Goal: Communication & Community: Answer question/provide support

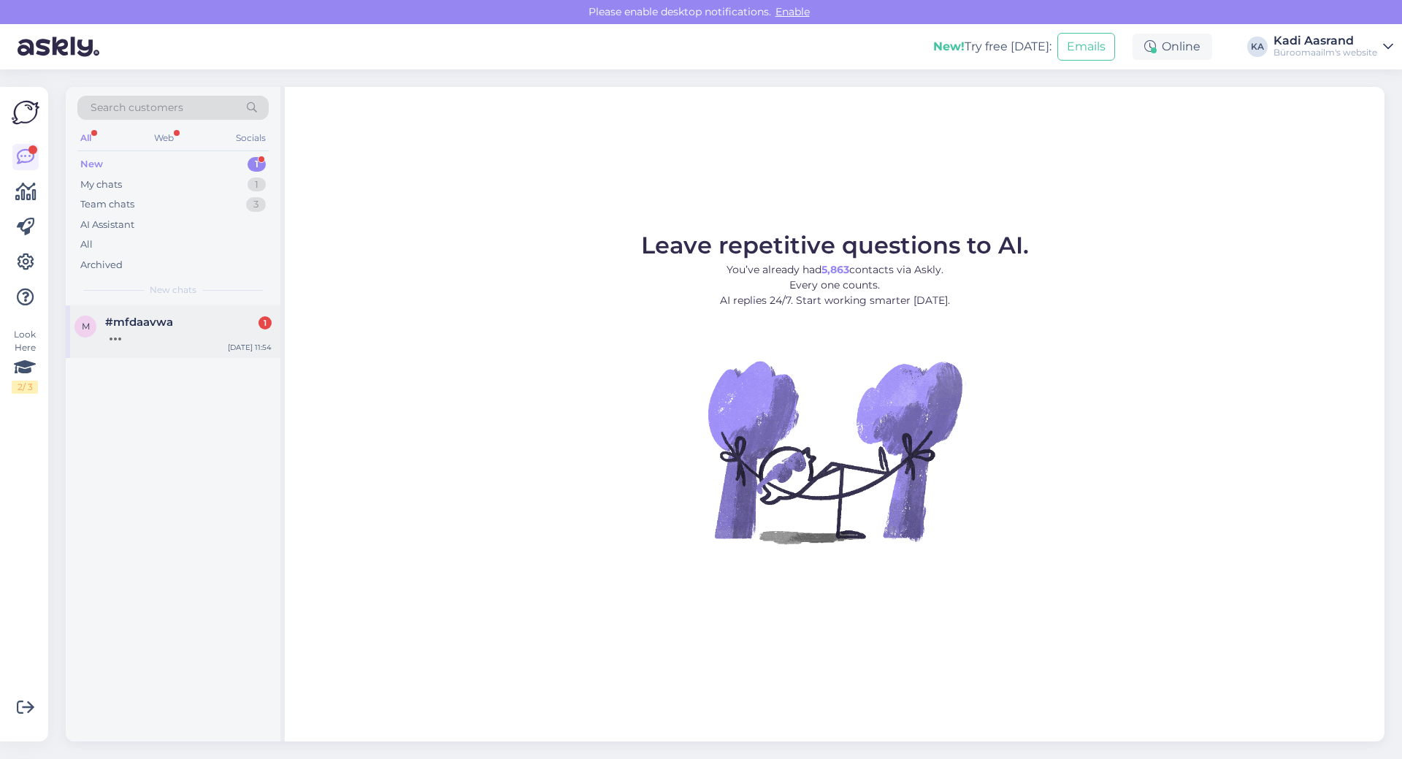
click at [188, 345] on div "m #mfdaavwa [DATE] 11:54" at bounding box center [173, 331] width 215 height 53
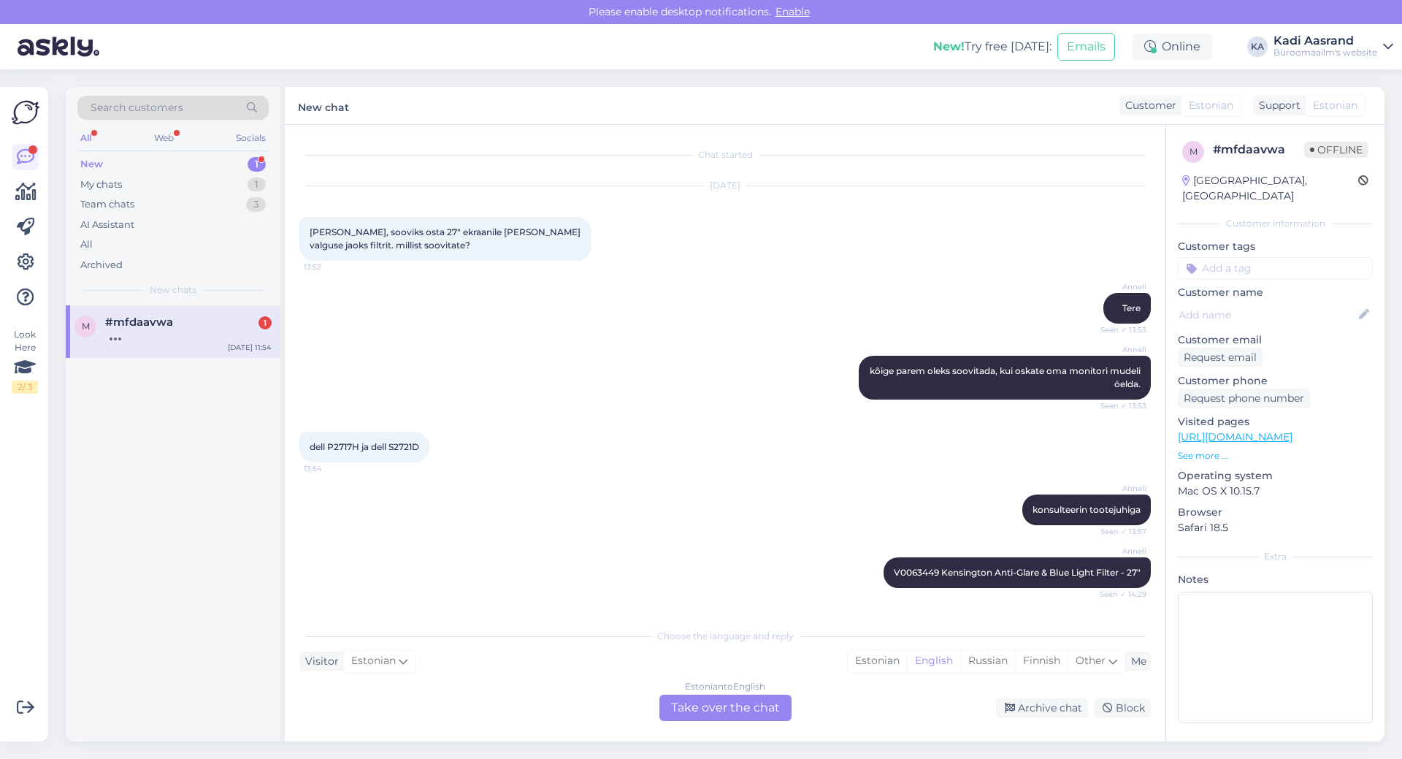
scroll to position [166, 0]
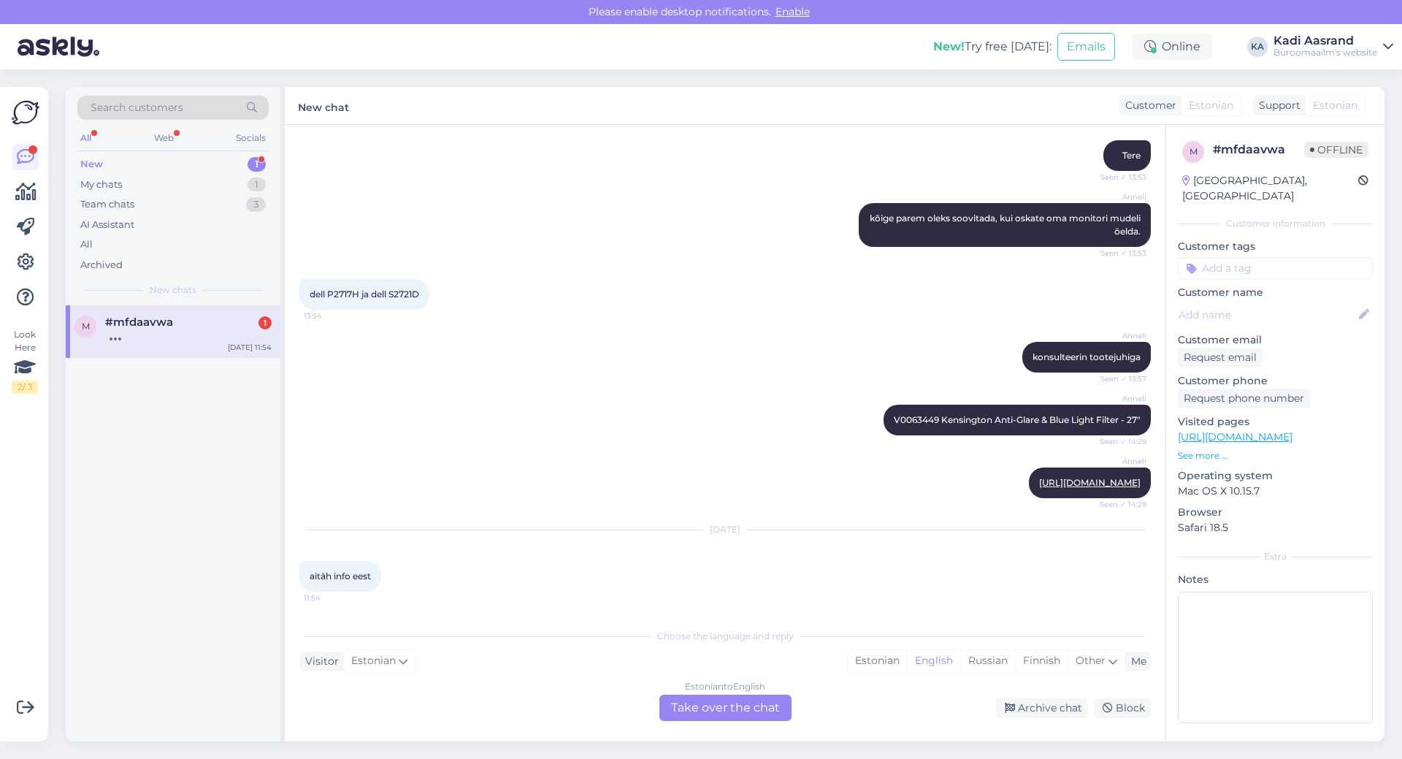
click at [611, 388] on div "Anneli V0063449 Kensington Anti-Glare & Blue Light Filter - 27" Seen ✓ 14:29" at bounding box center [724, 419] width 851 height 63
click at [136, 164] on div "New 1" at bounding box center [172, 164] width 191 height 20
click at [146, 190] on div "My chats 1" at bounding box center [172, 185] width 191 height 20
click at [146, 166] on div "New 1" at bounding box center [172, 164] width 191 height 20
drag, startPoint x: 151, startPoint y: 178, endPoint x: 149, endPoint y: 210, distance: 32.2
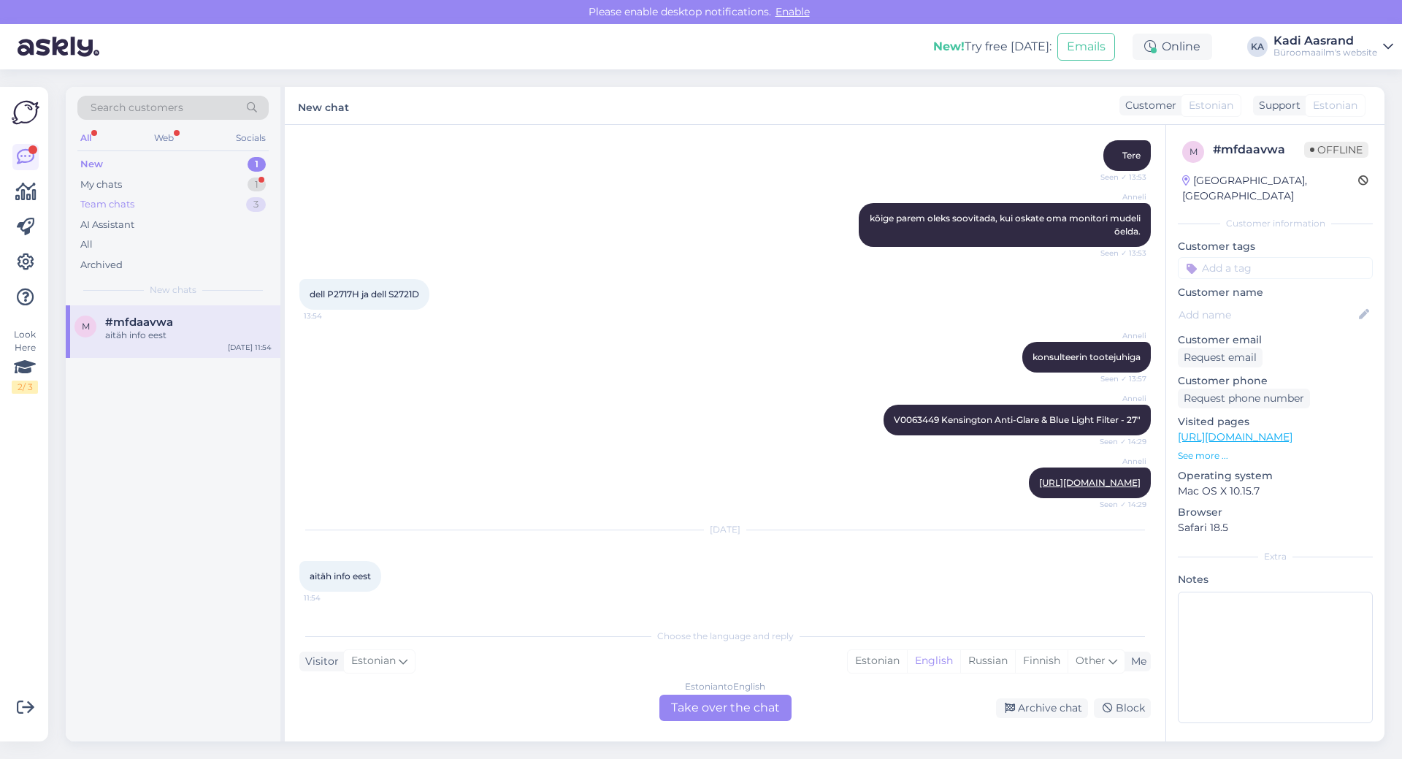
click at [150, 184] on div "My chats 1" at bounding box center [172, 185] width 191 height 20
click at [158, 196] on div "Team chats 3" at bounding box center [172, 204] width 191 height 20
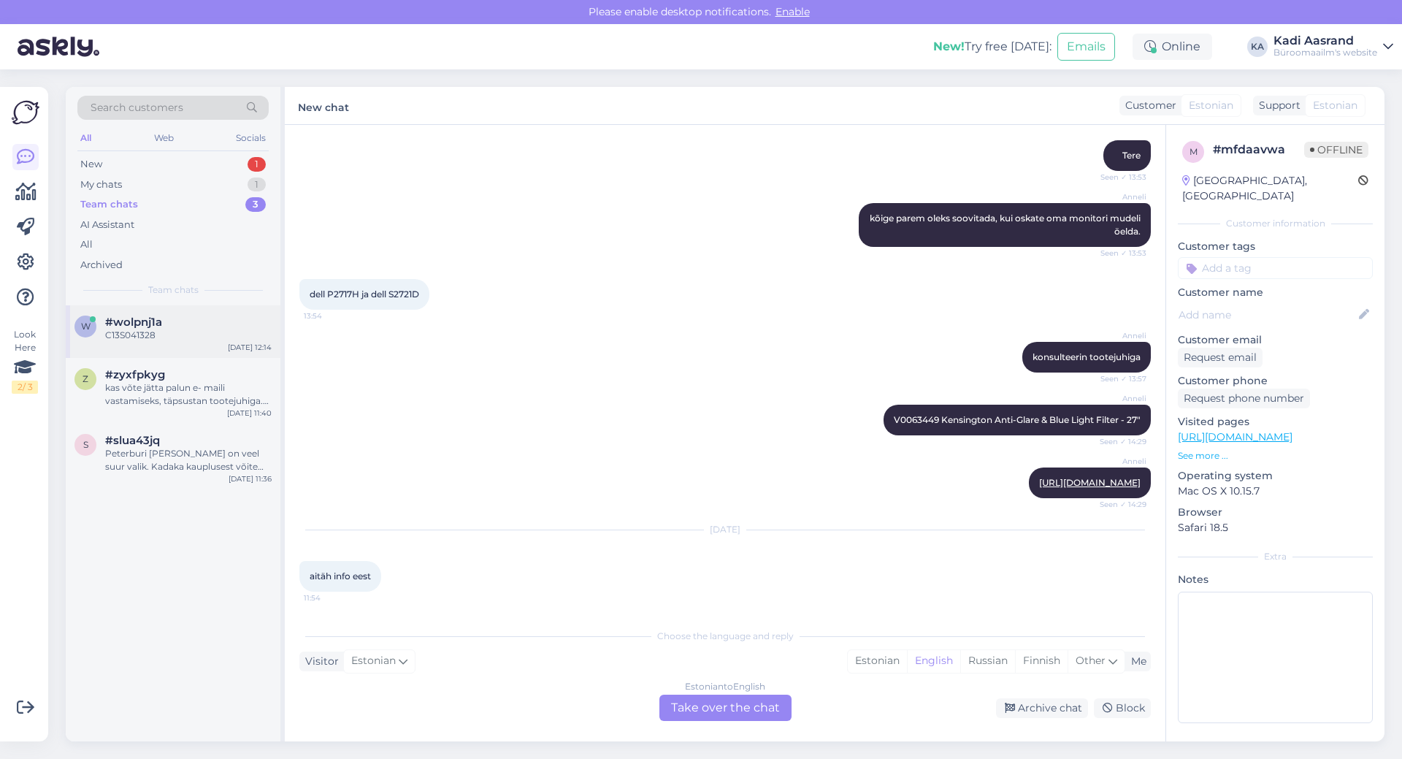
click at [165, 329] on div "C13S041328" at bounding box center [188, 335] width 166 height 13
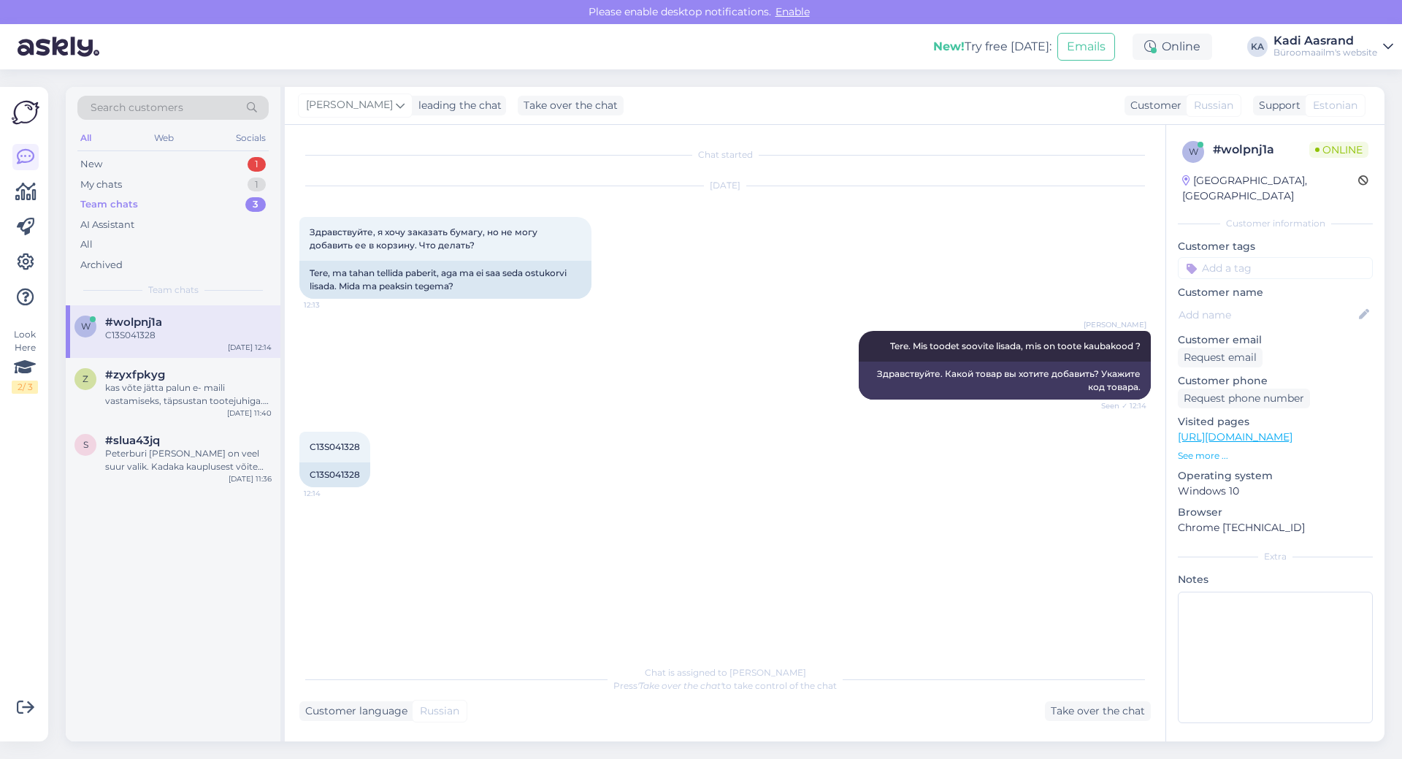
scroll to position [0, 0]
drag, startPoint x: 365, startPoint y: 475, endPoint x: 311, endPoint y: 478, distance: 54.1
click at [311, 478] on div "C13S041328" at bounding box center [334, 474] width 71 height 25
copy div "C13S041328"
click at [106, 398] on div "kas võte jätta palun e- maili vastamiseks, täpsustan tootejuhiga. Vastusega või…" at bounding box center [188, 394] width 166 height 26
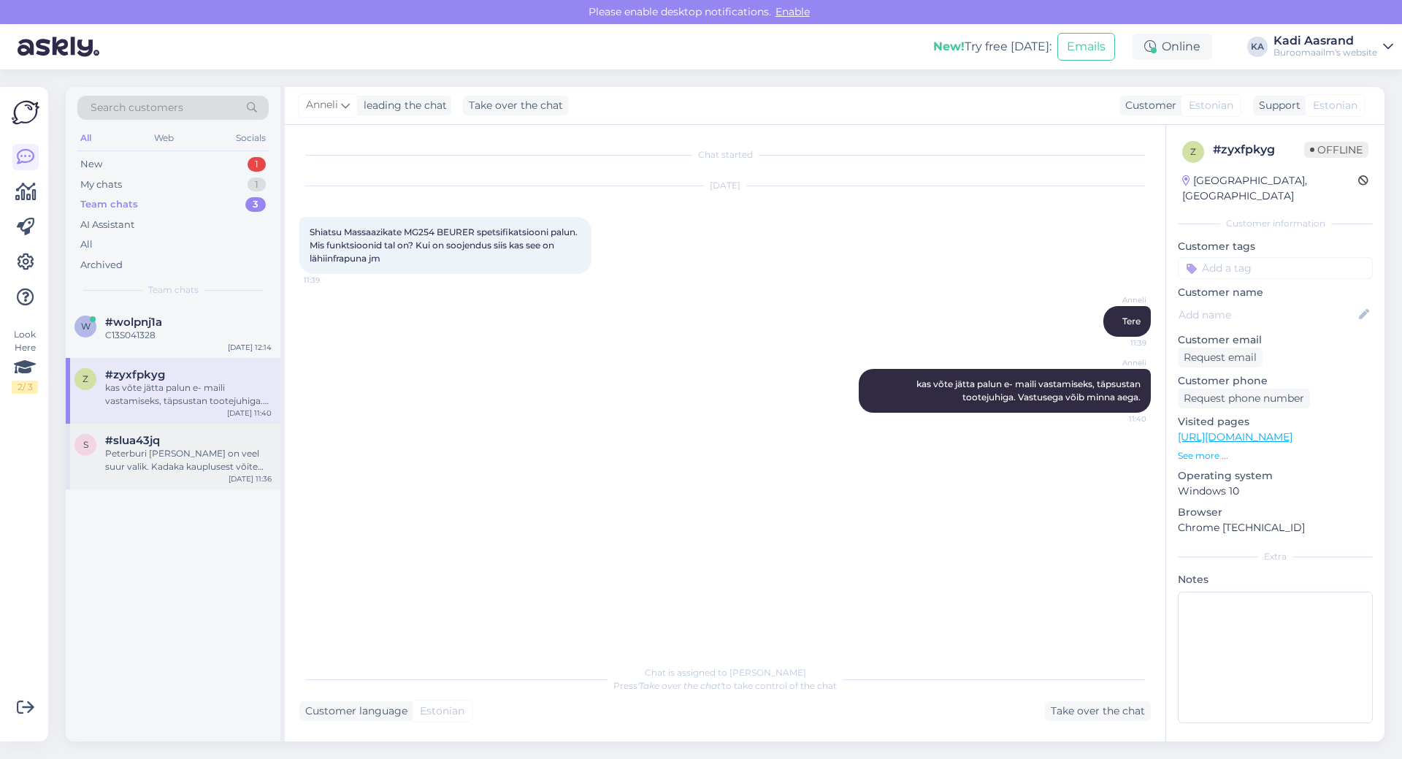
click at [146, 472] on div "Peterburi [PERSON_NAME] on veel suur valik. Kadaka kauplusest võite kindluse mõ…" at bounding box center [188, 460] width 166 height 26
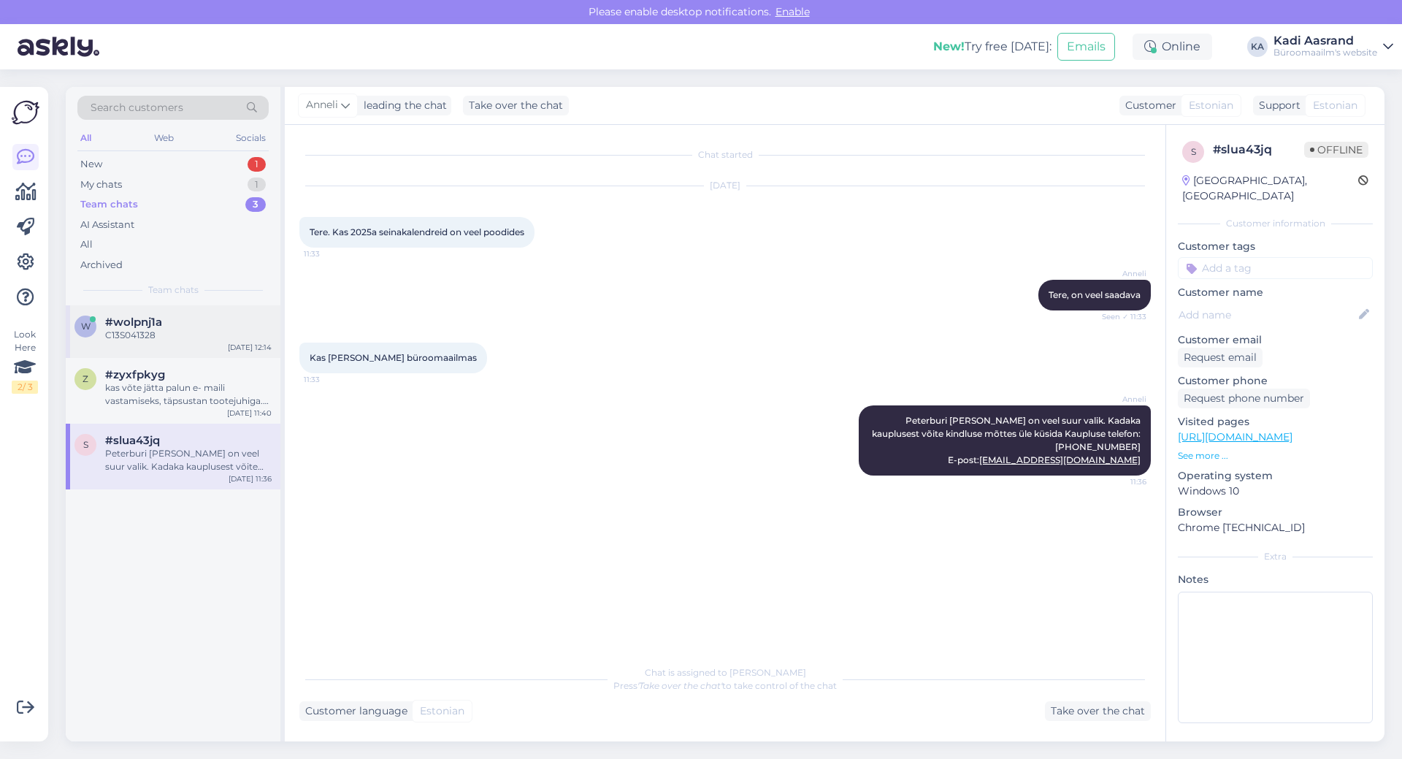
click at [148, 332] on div "C13S041328" at bounding box center [188, 335] width 166 height 13
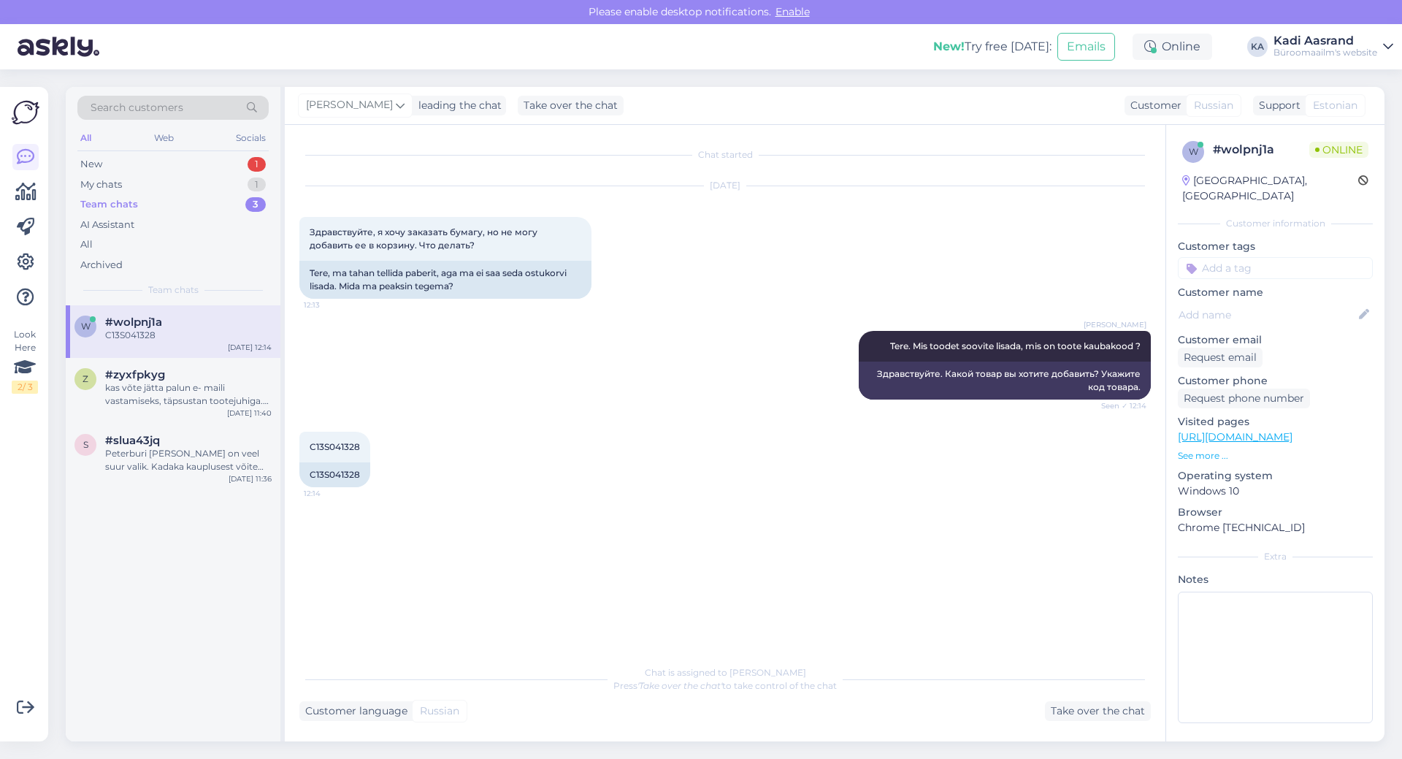
scroll to position [52, 0]
